Goal: Task Accomplishment & Management: Complete application form

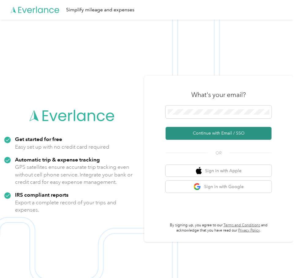
click at [217, 134] on button "Continue with Email / SSO" at bounding box center [218, 133] width 106 height 13
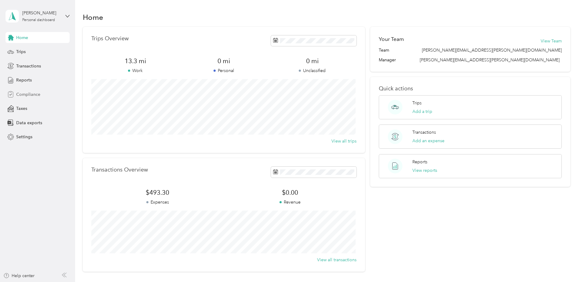
click at [26, 98] on div "Compliance" at bounding box center [38, 94] width 64 height 11
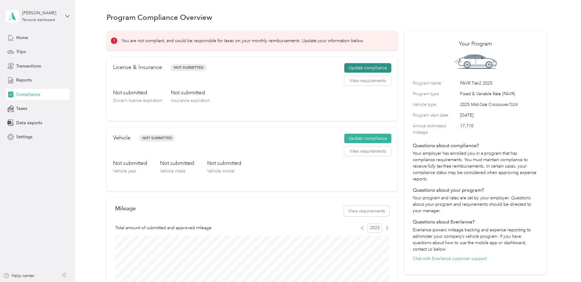
click at [295, 69] on button "Update compliance" at bounding box center [367, 68] width 47 height 10
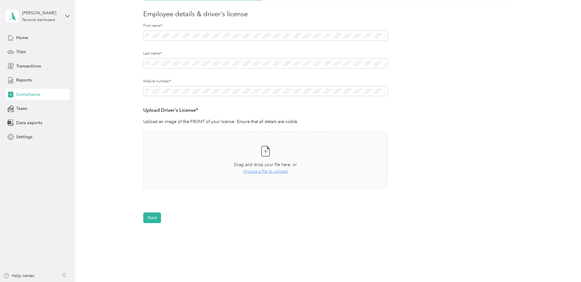
scroll to position [61, 0]
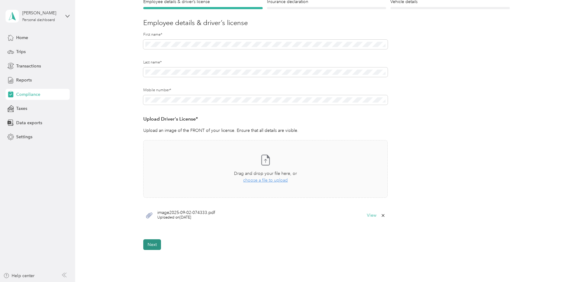
click at [155, 246] on button "Next" at bounding box center [152, 245] width 18 height 11
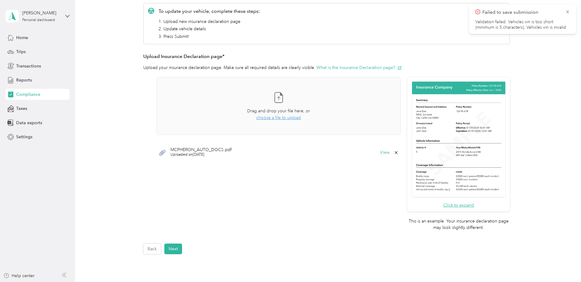
scroll to position [92, 0]
click at [171, 249] on button "Next" at bounding box center [173, 247] width 18 height 11
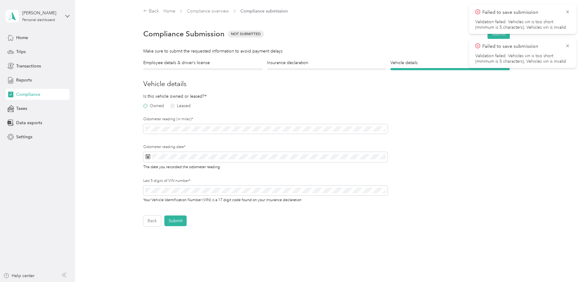
click at [146, 107] on label "Owned" at bounding box center [153, 106] width 21 height 4
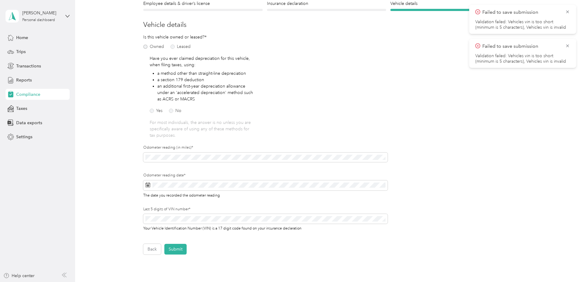
scroll to position [61, 0]
click at [171, 108] on label "No" at bounding box center [175, 109] width 13 height 4
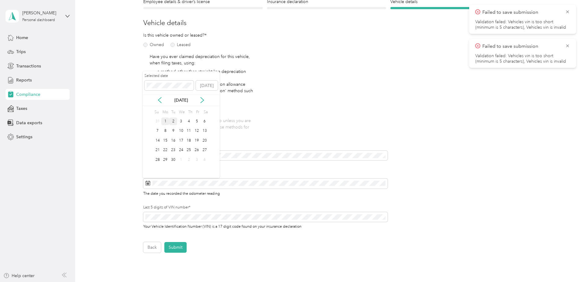
click at [163, 124] on div "1" at bounding box center [165, 122] width 8 height 8
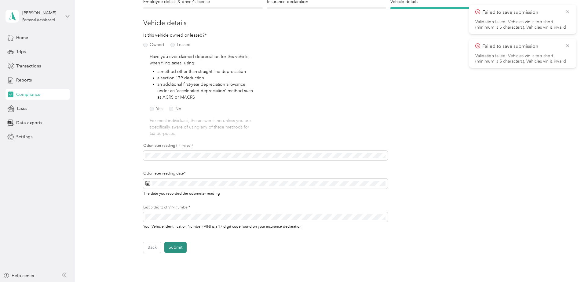
click at [175, 248] on button "Submit" at bounding box center [175, 247] width 22 height 11
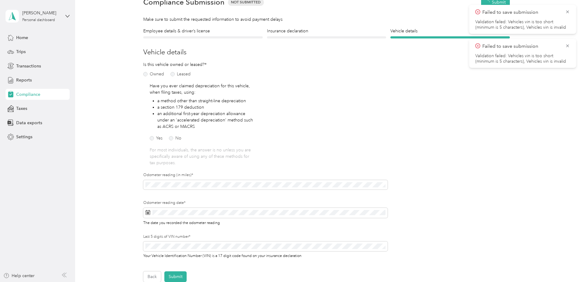
scroll to position [8, 0]
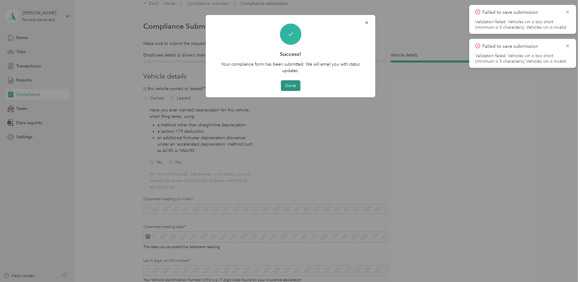
click at [292, 87] on button "Done" at bounding box center [291, 85] width 20 height 11
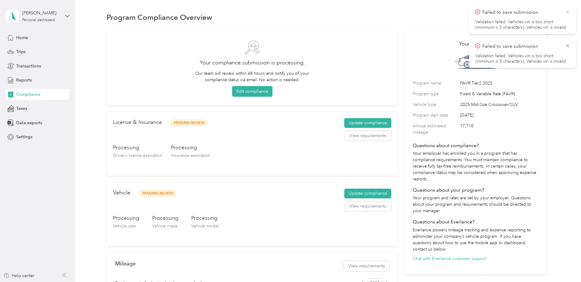
click at [295, 12] on icon at bounding box center [567, 12] width 5 height 6
click at [295, 14] on icon at bounding box center [567, 12] width 5 height 6
